Goal: Check status

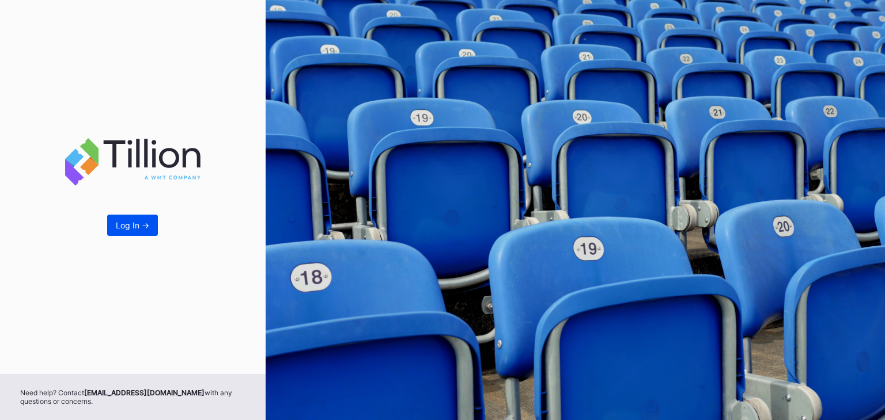
click at [129, 226] on div "Log In ->" at bounding box center [132, 226] width 33 height 10
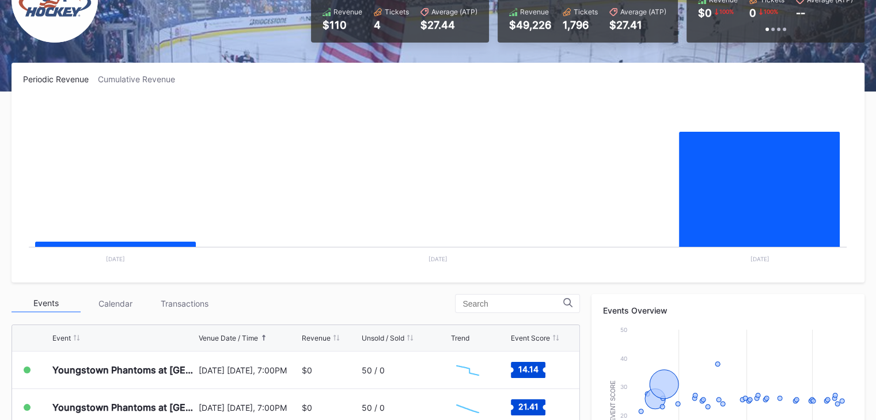
scroll to position [127, 0]
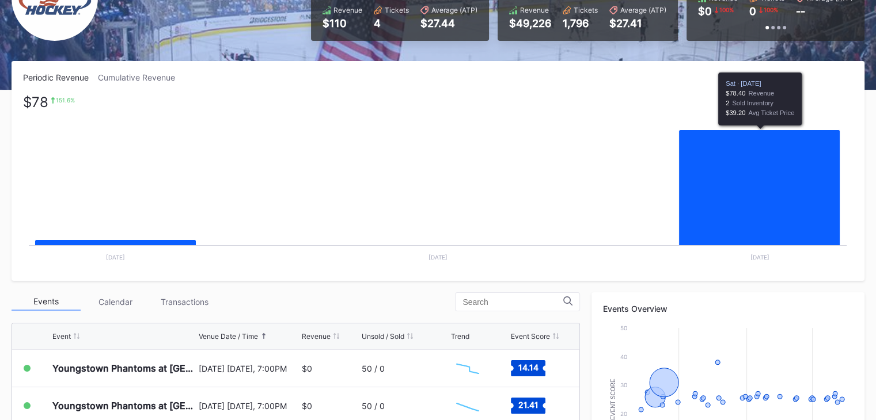
click at [765, 195] on icon "Chart title" at bounding box center [759, 222] width 161 height 184
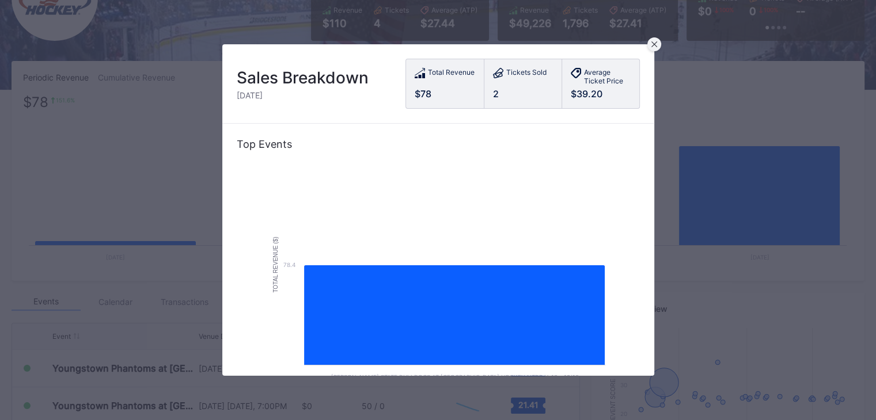
click at [654, 46] on icon at bounding box center [654, 44] width 6 height 6
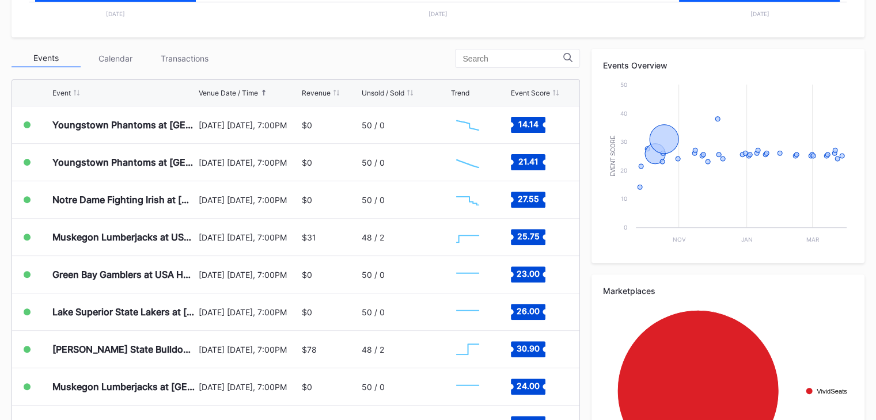
scroll to position [377, 0]
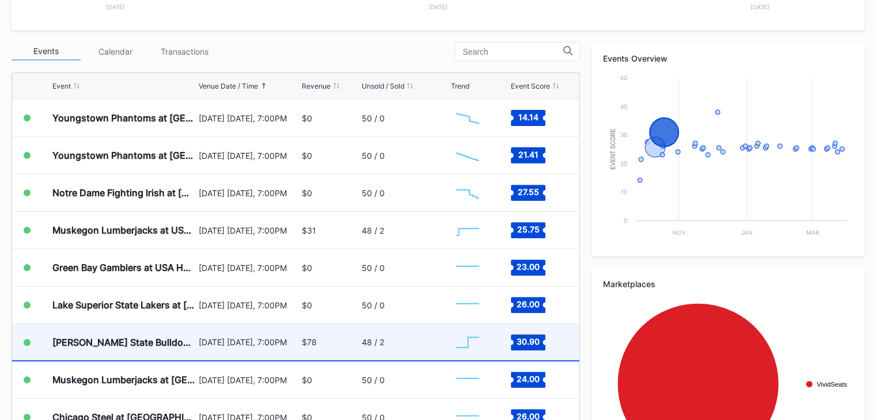
click at [322, 339] on div "$78" at bounding box center [330, 342] width 57 height 36
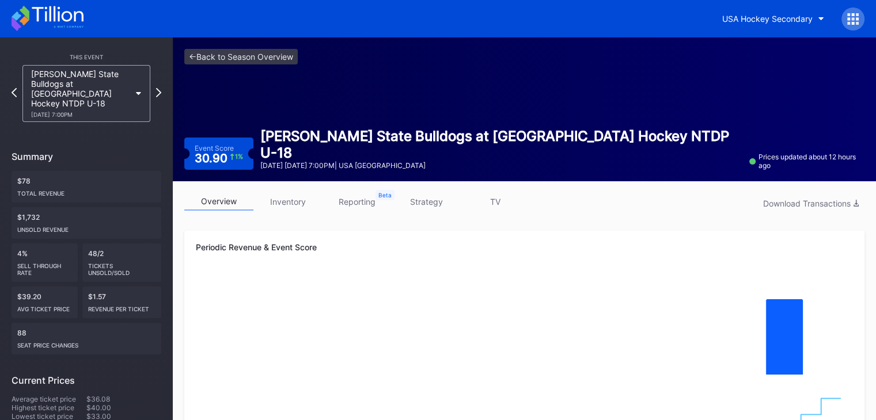
click at [354, 209] on link "reporting" at bounding box center [357, 202] width 69 height 18
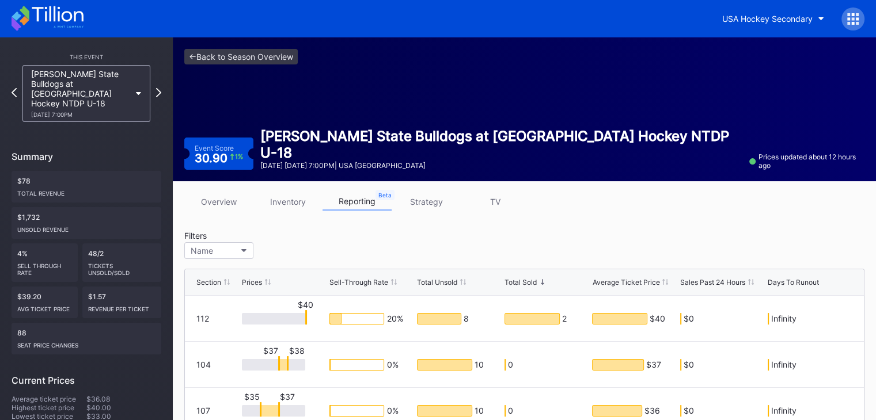
click at [219, 207] on link "overview" at bounding box center [218, 202] width 69 height 18
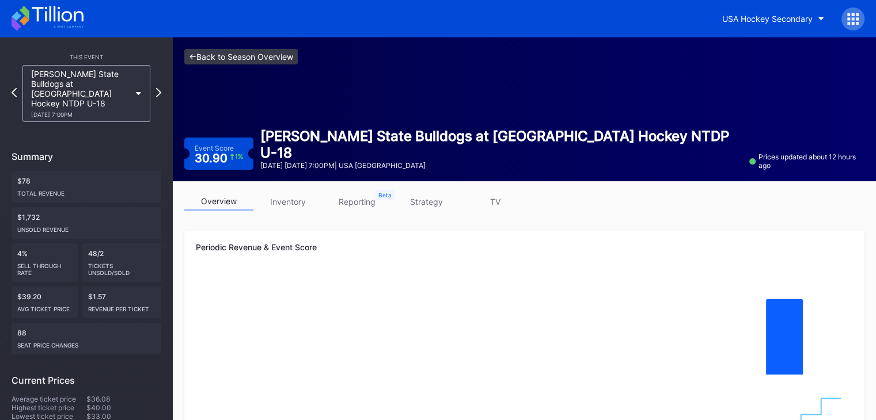
click at [240, 54] on link "<- Back to Season Overview" at bounding box center [240, 57] width 113 height 16
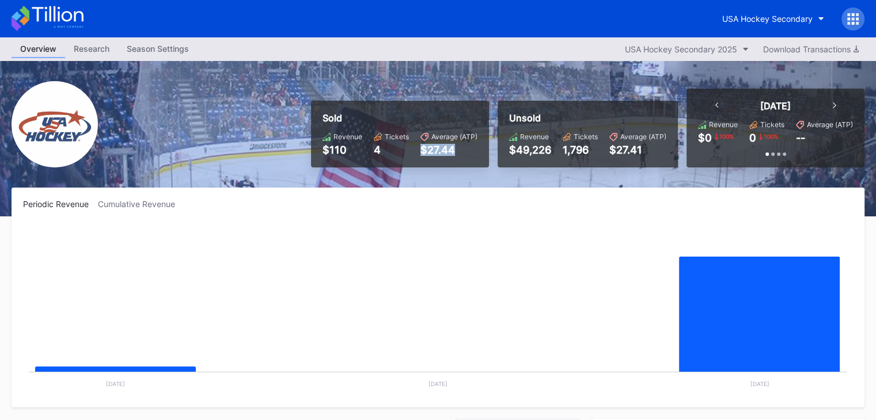
drag, startPoint x: 422, startPoint y: 146, endPoint x: 460, endPoint y: 154, distance: 39.4
click at [460, 154] on div "$27.44" at bounding box center [448, 150] width 57 height 12
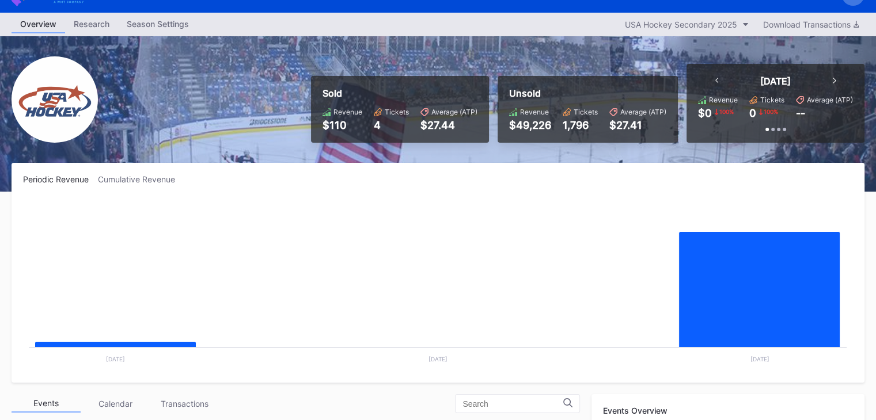
scroll to position [24, 0]
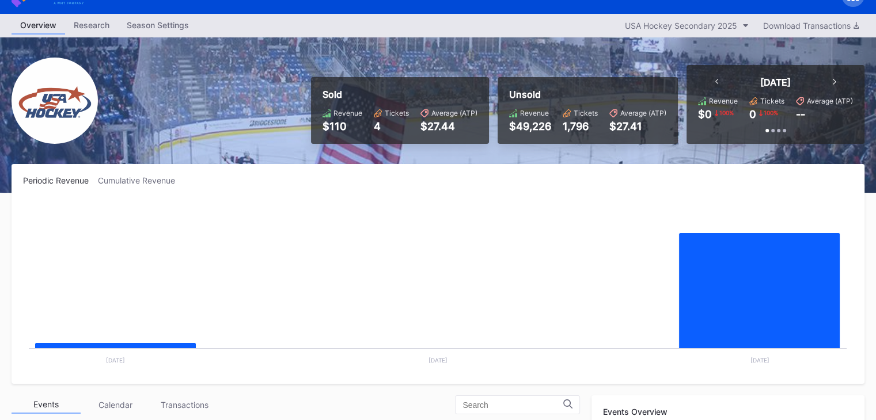
click at [832, 79] on div "[DATE]" at bounding box center [776, 83] width 144 height 12
click at [834, 79] on icon at bounding box center [834, 82] width 3 height 6
click at [719, 79] on div "Past 30 Days" at bounding box center [776, 83] width 144 height 12
click at [717, 79] on icon at bounding box center [716, 82] width 3 height 6
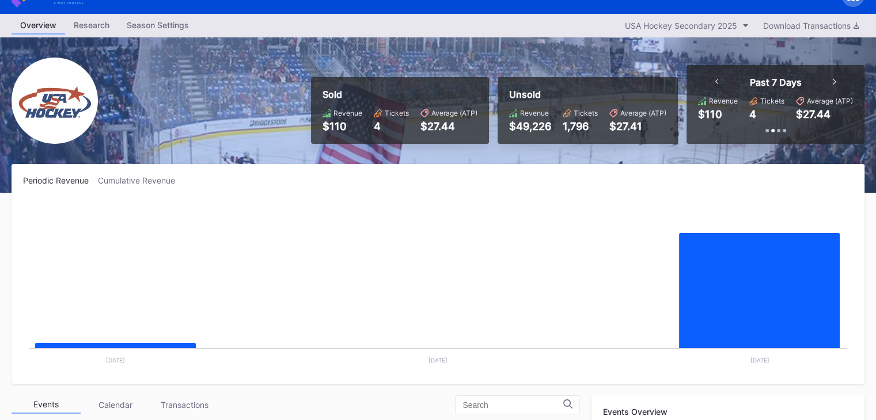
click at [717, 79] on icon at bounding box center [716, 82] width 3 height 6
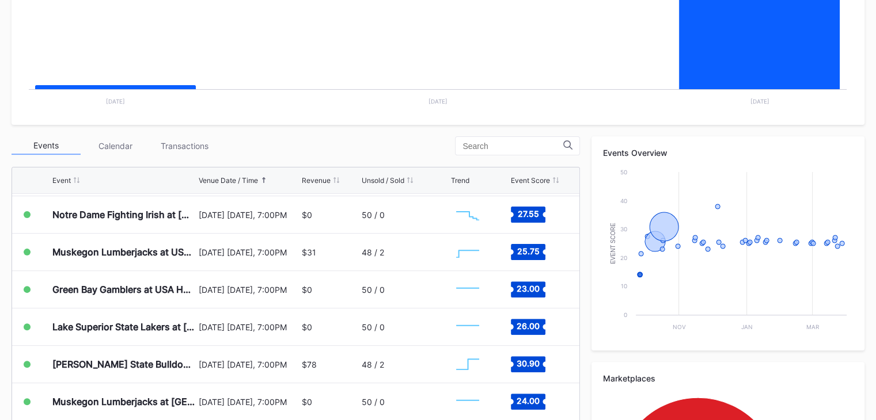
scroll to position [0, 0]
